Goal: Task Accomplishment & Management: Use online tool/utility

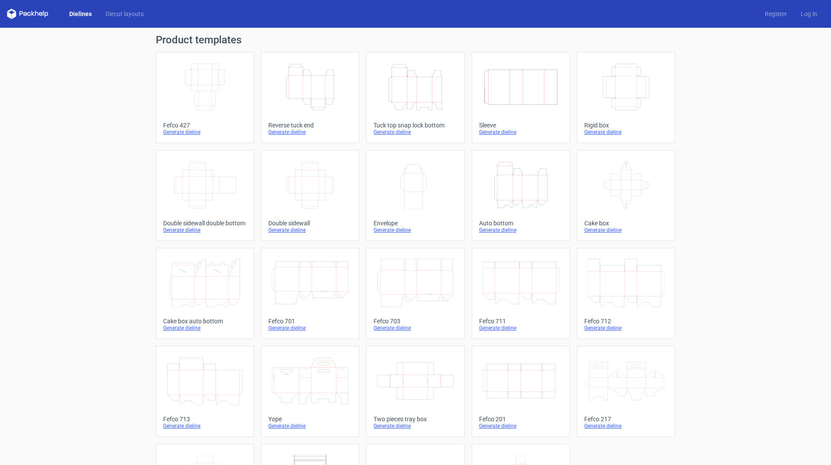
click at [401, 95] on icon "Height Depth Width" at bounding box center [415, 87] width 77 height 48
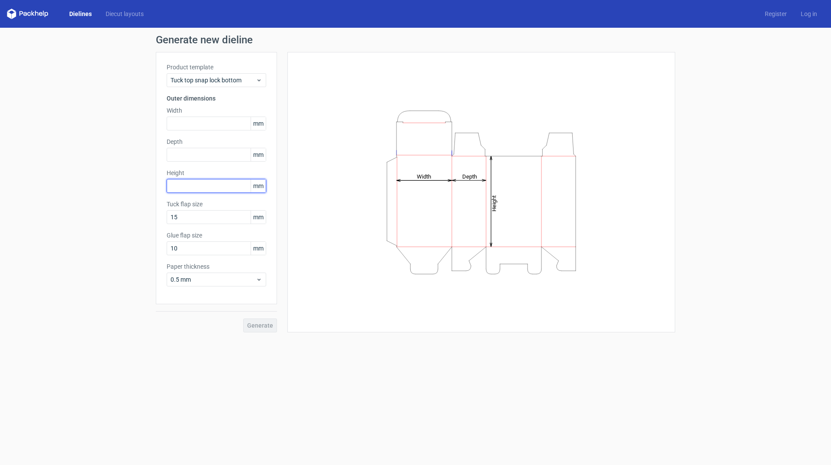
click at [188, 184] on input "text" at bounding box center [217, 186] width 100 height 14
type input "190"
drag, startPoint x: 193, startPoint y: 155, endPoint x: 189, endPoint y: 154, distance: 4.4
click at [192, 155] on input "text" at bounding box center [217, 155] width 100 height 14
drag, startPoint x: 185, startPoint y: 155, endPoint x: 323, endPoint y: 119, distance: 142.9
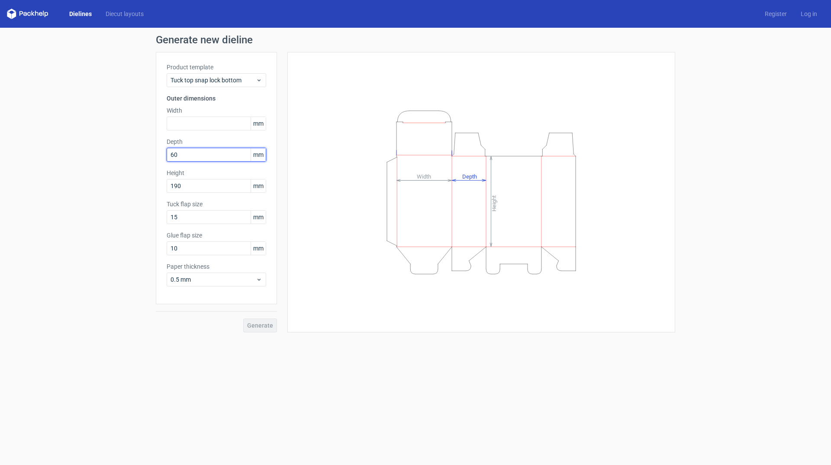
click at [144, 152] on div "Generate new dieline Product template Tuck top snap lock bottom Outer dimension…" at bounding box center [415, 183] width 831 height 311
type input "55"
drag, startPoint x: 182, startPoint y: 123, endPoint x: 201, endPoint y: 125, distance: 19.6
click at [182, 123] on input "text" at bounding box center [217, 123] width 100 height 14
type input "60"
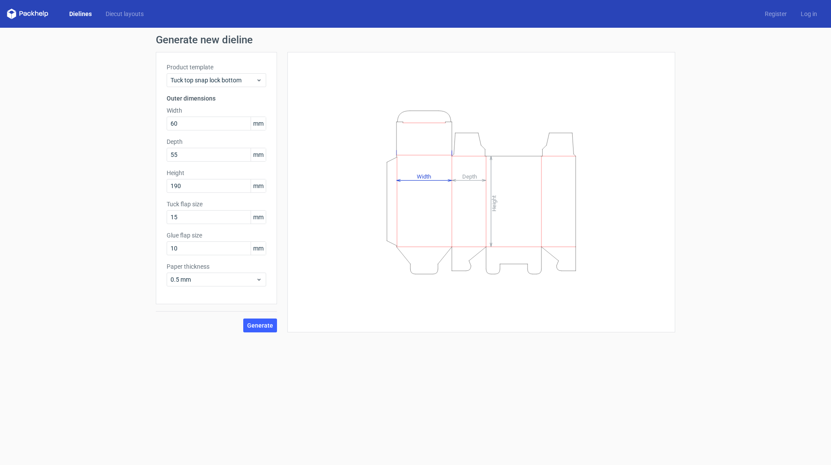
click at [262, 324] on span "Generate" at bounding box center [260, 325] width 26 height 6
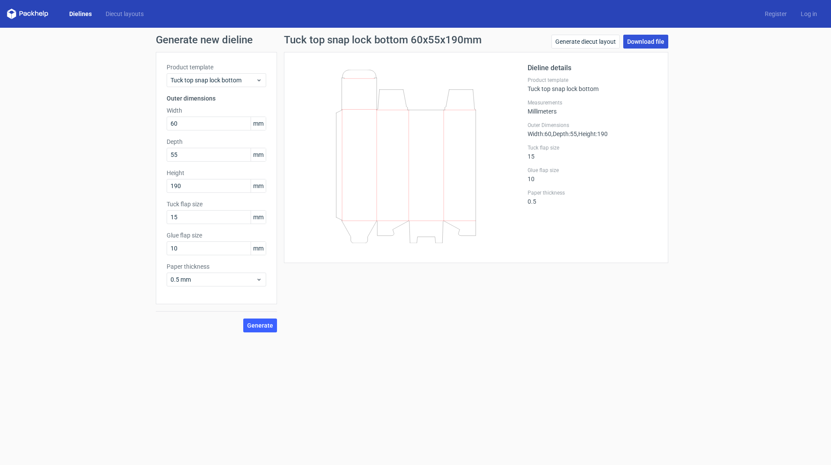
click at [653, 39] on link "Download file" at bounding box center [645, 42] width 45 height 14
drag, startPoint x: 201, startPoint y: 124, endPoint x: 197, endPoint y: 125, distance: 4.8
click at [201, 124] on input "60" at bounding box center [217, 123] width 100 height 14
drag, startPoint x: 191, startPoint y: 187, endPoint x: 307, endPoint y: 184, distance: 115.6
click at [103, 183] on div "Generate new dieline Product template Tuck top snap lock bottom Outer dimension…" at bounding box center [415, 183] width 831 height 311
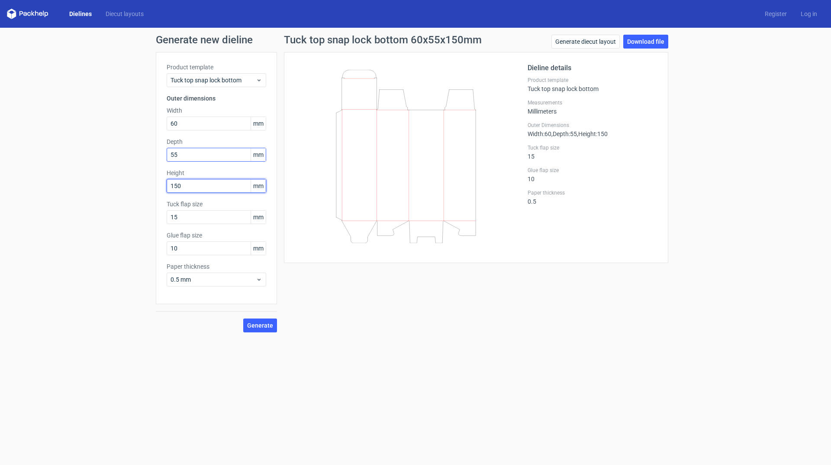
type input "150"
drag, startPoint x: 189, startPoint y: 155, endPoint x: 137, endPoint y: 171, distance: 54.5
click at [94, 157] on div "Generate new dieline Product template Tuck top snap lock bottom Outer dimension…" at bounding box center [415, 183] width 831 height 311
type input "45"
drag, startPoint x: 201, startPoint y: 123, endPoint x: 81, endPoint y: 122, distance: 119.9
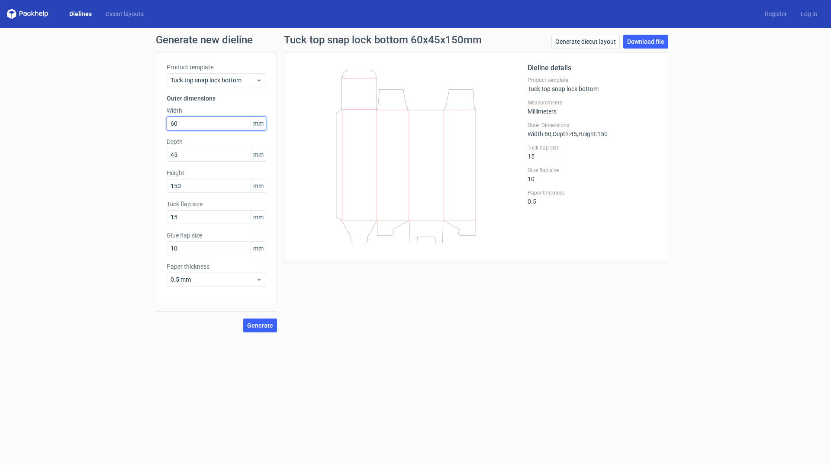
click at [75, 122] on div "Generate new dieline Product template Tuck top snap lock bottom Outer dimension…" at bounding box center [415, 183] width 831 height 311
drag, startPoint x: 264, startPoint y: 327, endPoint x: 260, endPoint y: 333, distance: 7.0
click at [264, 326] on span "Generate" at bounding box center [260, 325] width 26 height 6
click at [641, 41] on link "Download file" at bounding box center [645, 42] width 45 height 14
drag, startPoint x: 191, startPoint y: 123, endPoint x: 641, endPoint y: 83, distance: 452.0
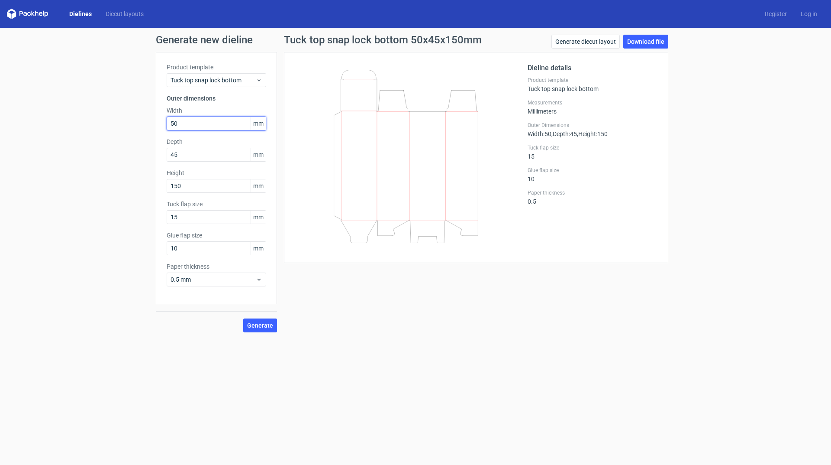
click at [125, 119] on div "Generate new dieline Product template Tuck top snap lock bottom Outer dimension…" at bounding box center [415, 183] width 831 height 311
type input "45"
drag, startPoint x: 189, startPoint y: 155, endPoint x: 123, endPoint y: 147, distance: 66.4
click at [111, 145] on div "Generate new dieline Product template Tuck top snap lock bottom Outer dimension…" at bounding box center [415, 183] width 831 height 311
type input "40"
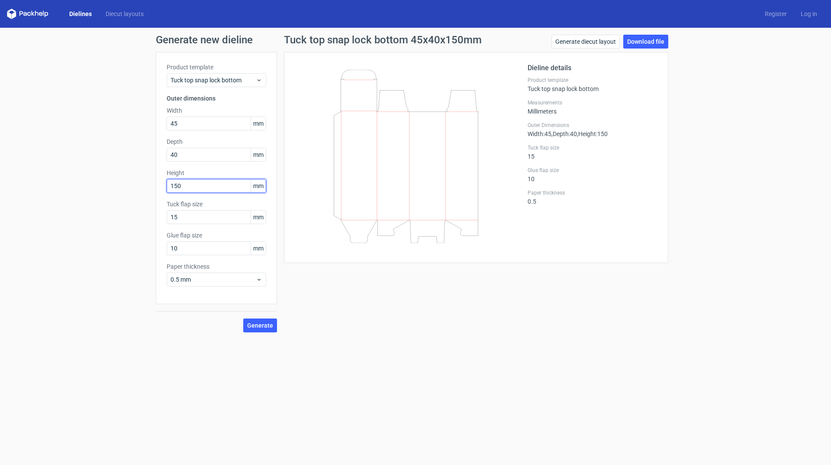
drag, startPoint x: 184, startPoint y: 184, endPoint x: 178, endPoint y: 187, distance: 6.4
click at [183, 184] on input "150" at bounding box center [217, 186] width 100 height 14
click at [176, 186] on input "150" at bounding box center [217, 186] width 100 height 14
type input "140"
drag, startPoint x: 190, startPoint y: 126, endPoint x: 343, endPoint y: 66, distance: 164.9
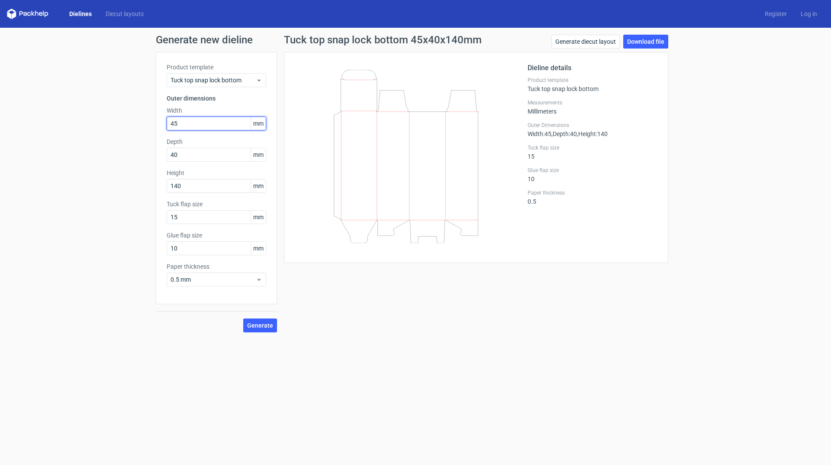
click at [114, 122] on div "Generate new dieline Product template Tuck top snap lock bottom Outer dimension…" at bounding box center [415, 183] width 831 height 311
type input "40"
click at [258, 327] on span "Generate" at bounding box center [260, 325] width 26 height 6
click at [645, 41] on link "Download file" at bounding box center [645, 42] width 45 height 14
drag, startPoint x: 192, startPoint y: 186, endPoint x: 103, endPoint y: 184, distance: 88.8
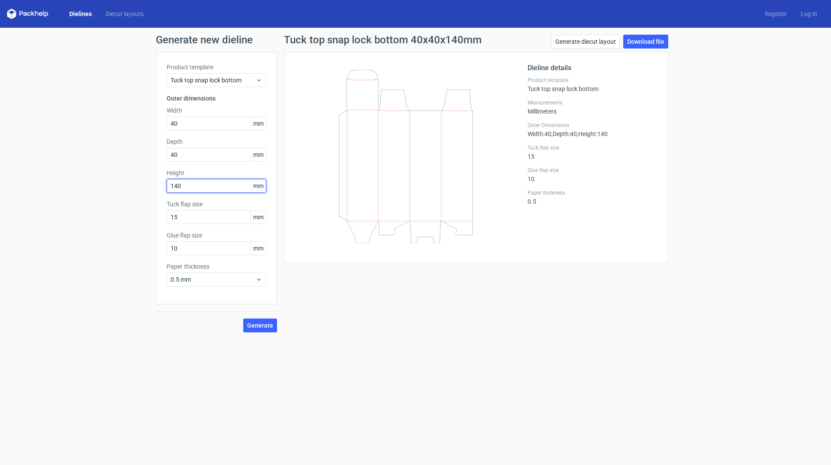
click at [93, 186] on div "Generate new dieline Product template Tuck top snap lock bottom Outer dimension…" at bounding box center [415, 183] width 831 height 311
type input "170"
drag, startPoint x: 183, startPoint y: 153, endPoint x: 145, endPoint y: 155, distance: 38.2
click at [137, 153] on div "Generate new dieline Product template Tuck top snap lock bottom Outer dimension…" at bounding box center [415, 183] width 831 height 311
type input "52"
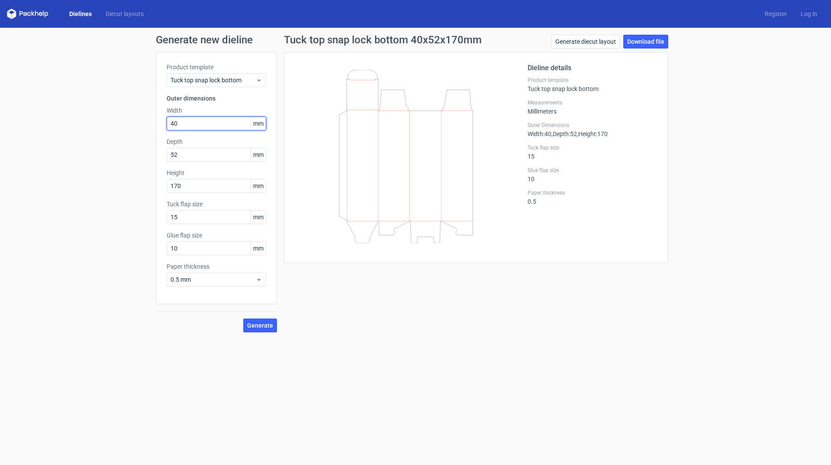
drag, startPoint x: 186, startPoint y: 125, endPoint x: 132, endPoint y: 126, distance: 54.1
click at [75, 124] on div "Generate new dieline Product template Tuck top snap lock bottom Outer dimension…" at bounding box center [415, 183] width 831 height 311
type input "52"
click at [262, 323] on span "Generate" at bounding box center [260, 325] width 26 height 6
click at [259, 326] on span "Generate" at bounding box center [260, 325] width 26 height 6
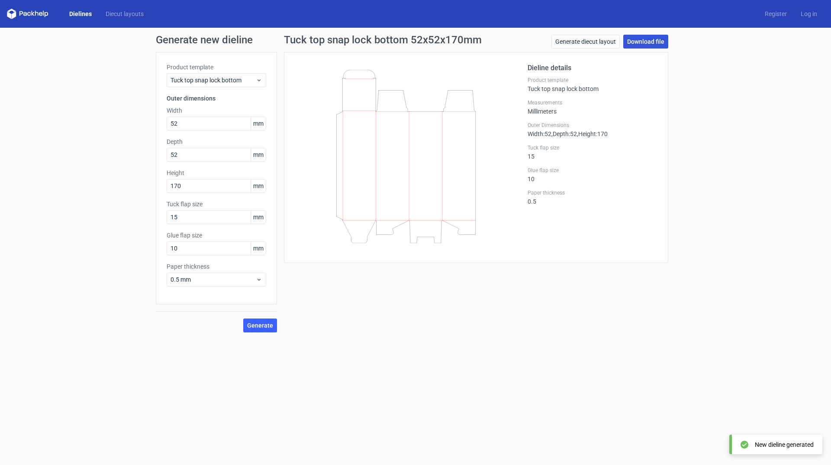
click at [647, 40] on link "Download file" at bounding box center [645, 42] width 45 height 14
click at [182, 184] on input "170" at bounding box center [217, 186] width 100 height 14
type input "174"
click at [258, 326] on span "Generate" at bounding box center [260, 325] width 26 height 6
click at [636, 44] on link "Download file" at bounding box center [645, 42] width 45 height 14
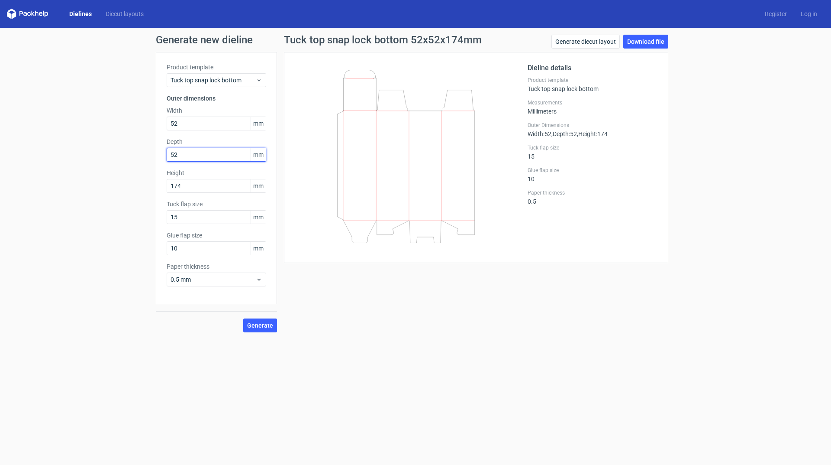
drag, startPoint x: 183, startPoint y: 157, endPoint x: 165, endPoint y: 161, distance: 18.6
click at [151, 156] on div "Generate new dieline Product template Tuck top snap lock bottom Outer dimension…" at bounding box center [415, 183] width 831 height 311
type input "50"
drag, startPoint x: 183, startPoint y: 124, endPoint x: 155, endPoint y: 124, distance: 27.7
click at [155, 124] on div "Generate new dieline Product template Tuck top snap lock bottom Outer dimension…" at bounding box center [415, 183] width 831 height 311
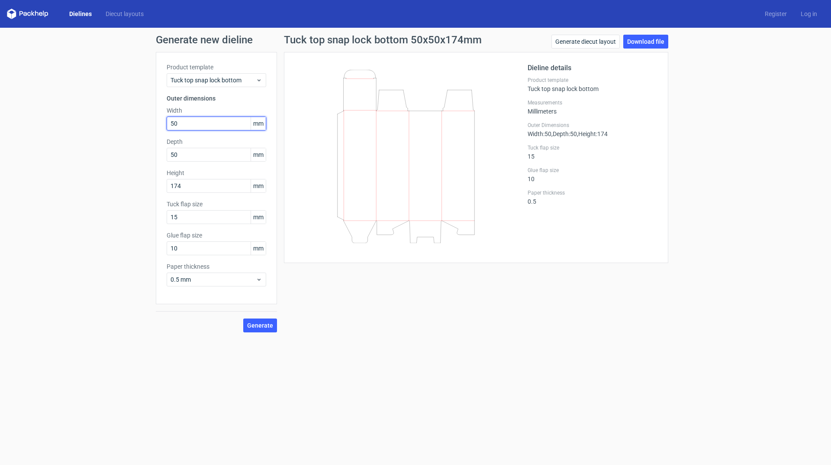
type input "50"
click at [243, 318] on button "Generate" at bounding box center [260, 325] width 34 height 14
click at [635, 42] on link "Download file" at bounding box center [645, 42] width 45 height 14
